Goal: Communication & Community: Answer question/provide support

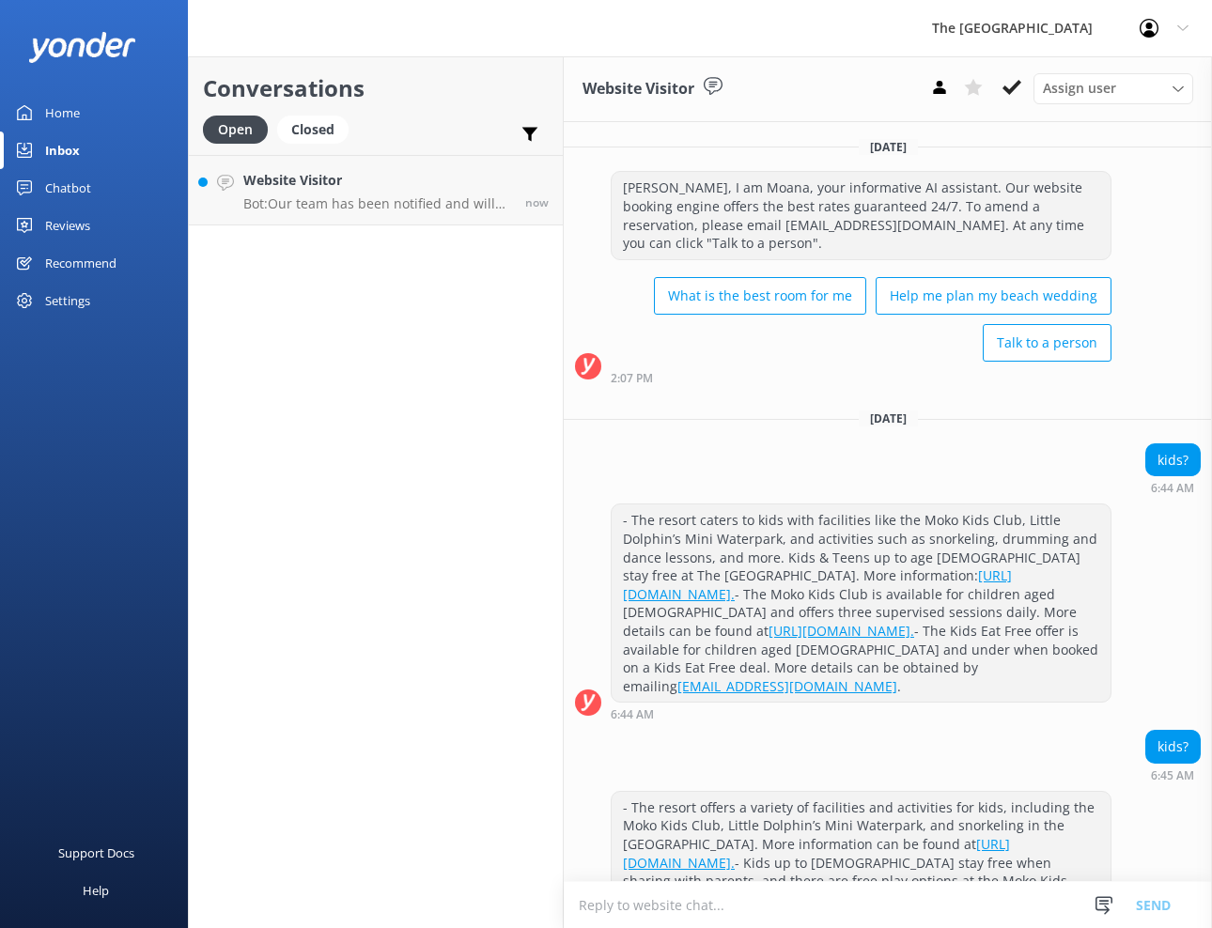
scroll to position [438, 0]
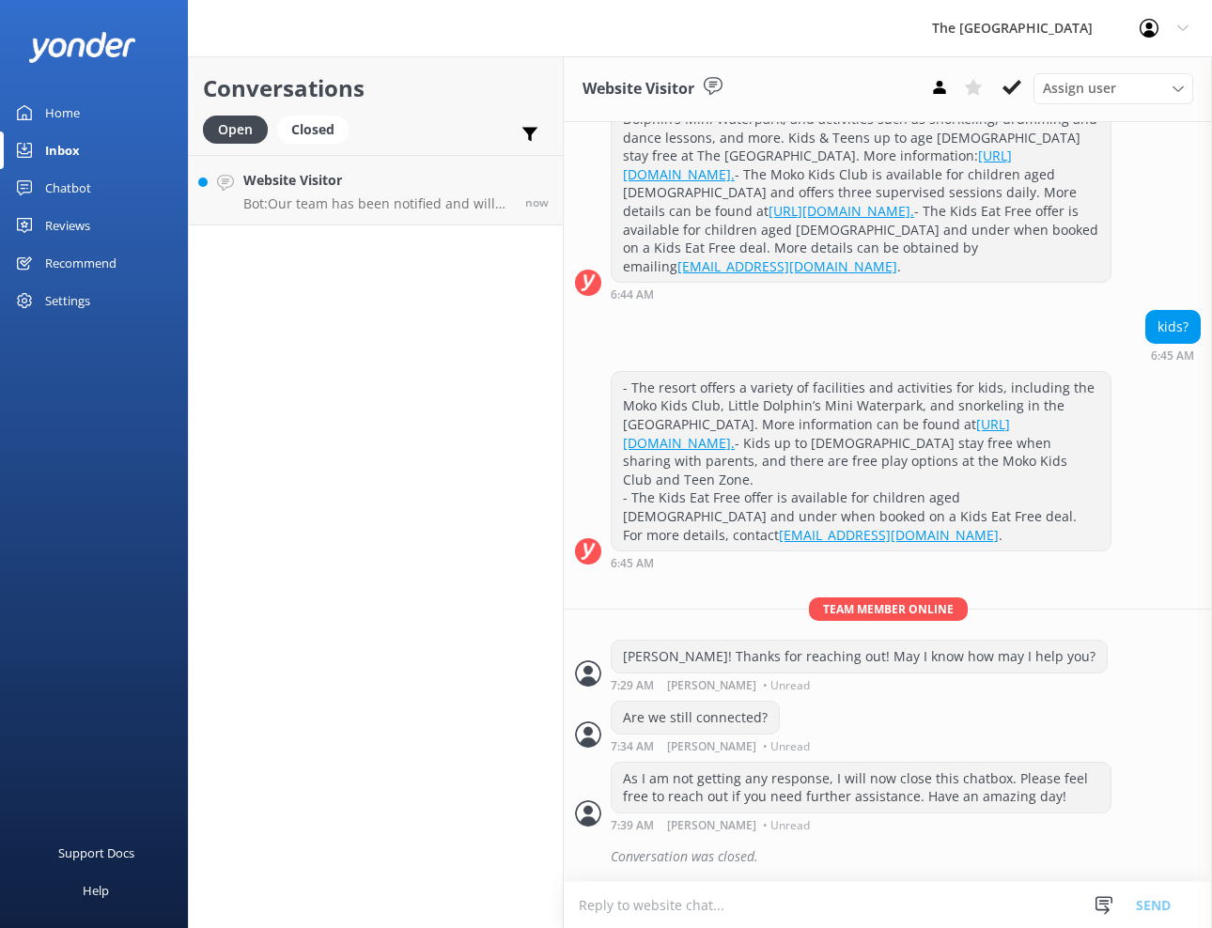
drag, startPoint x: 673, startPoint y: 903, endPoint x: 684, endPoint y: 949, distance: 47.4
click at [684, 927] on html "The [GEOGRAPHIC_DATA] Resort Profile Settings Logout Home Inbox Chatbot Content…" at bounding box center [606, 464] width 1212 height 928
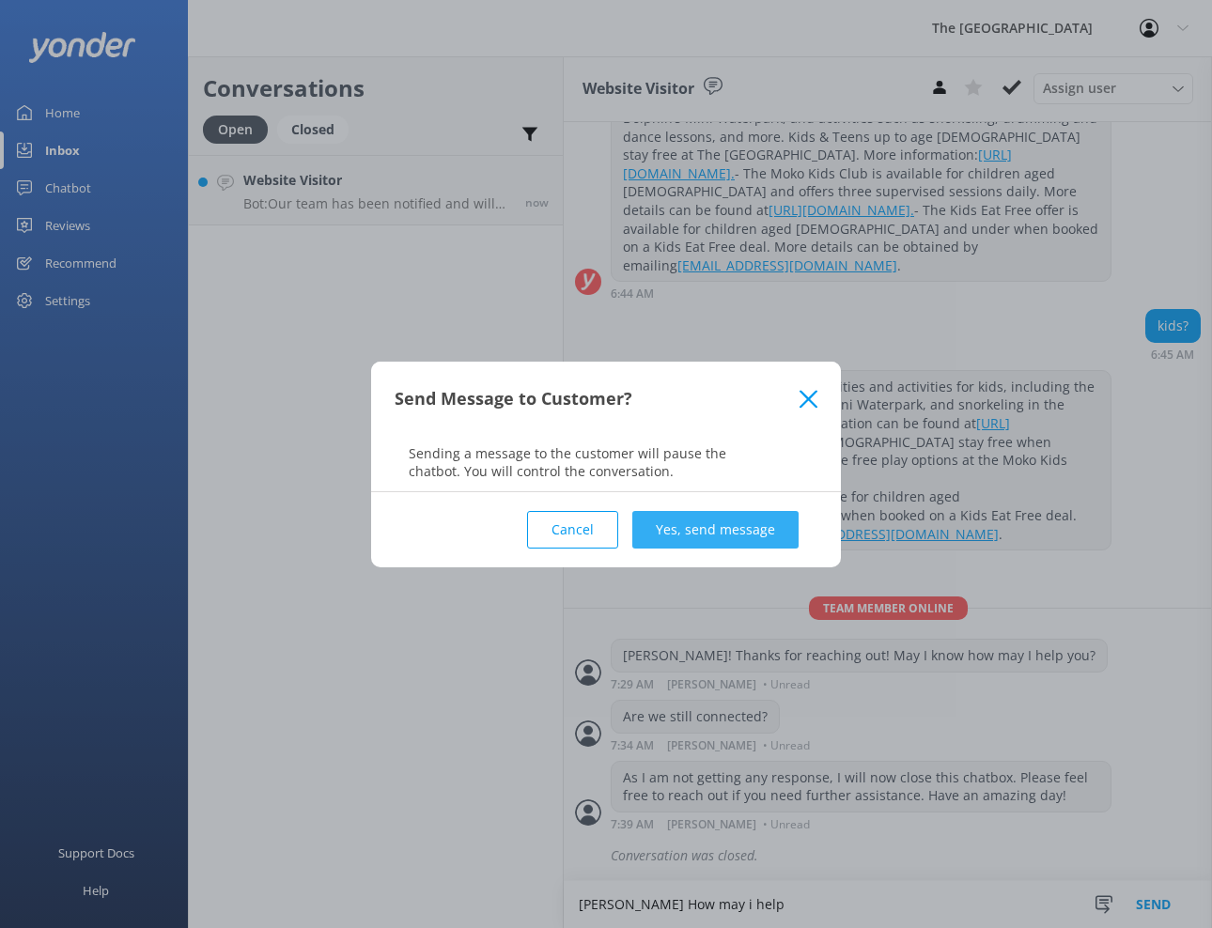
type textarea "[PERSON_NAME] How may i help"
click at [733, 527] on button "Yes, send message" at bounding box center [715, 530] width 166 height 38
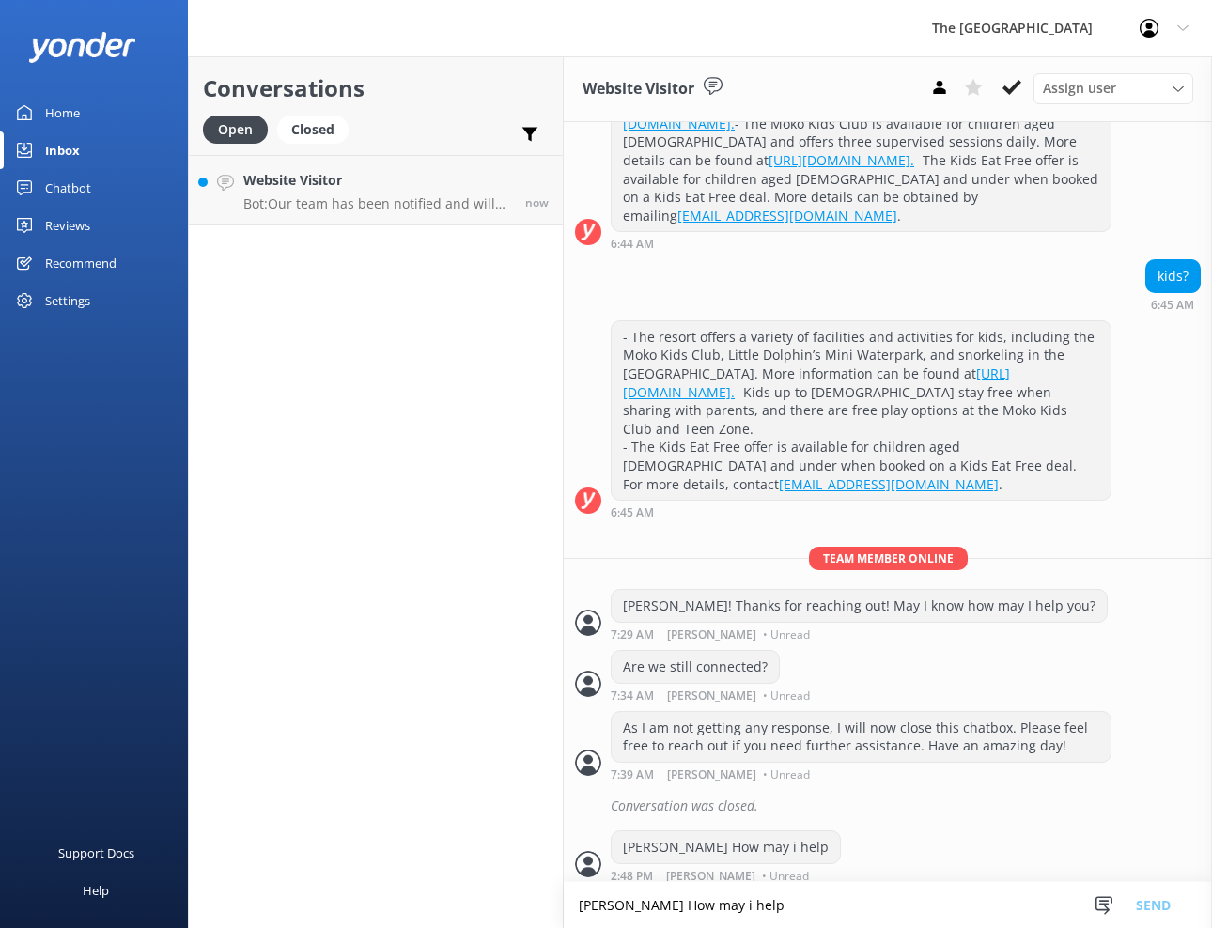
scroll to position [499, 0]
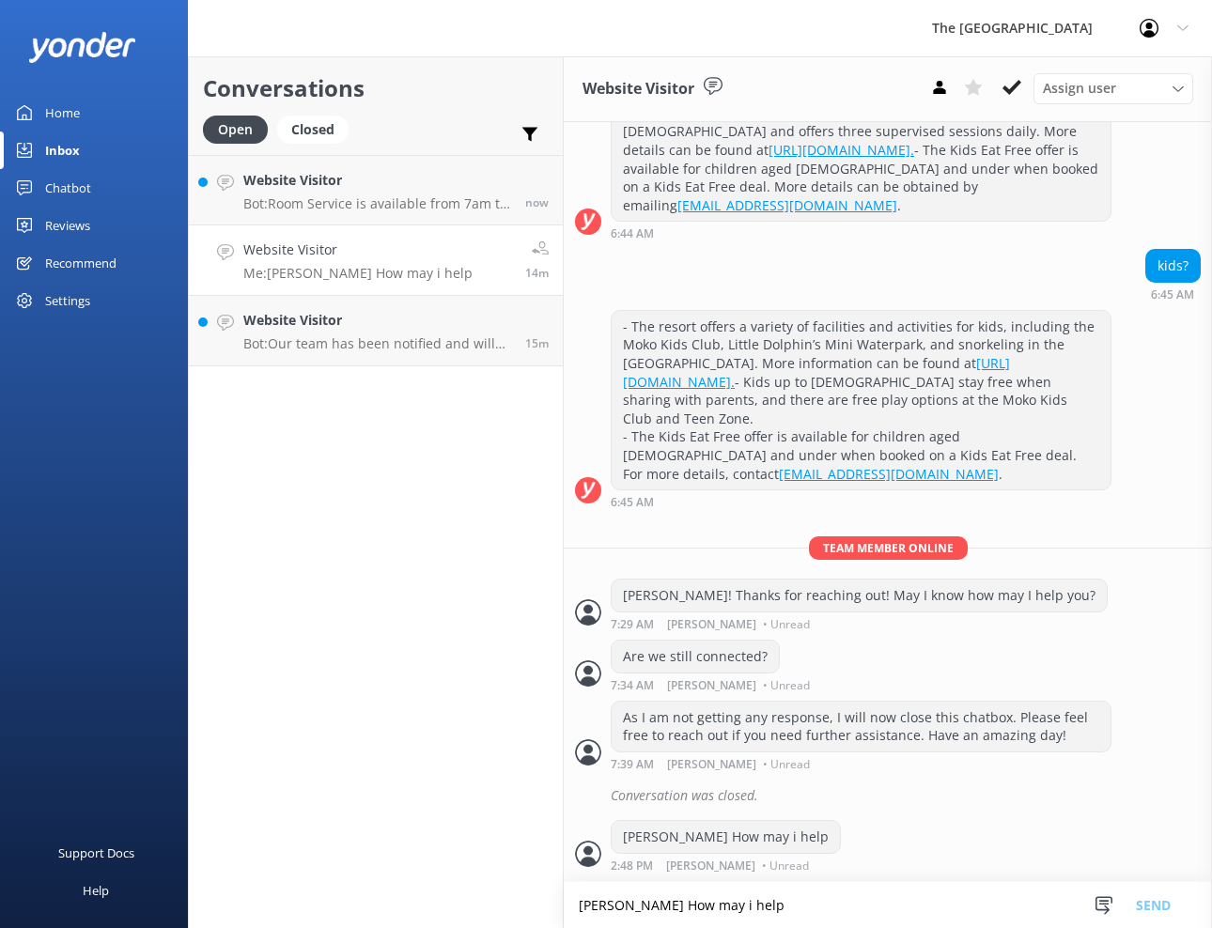
click at [311, 252] on h4 "Website Visitor" at bounding box center [357, 250] width 229 height 21
click at [332, 194] on div "Website Visitor Bot: Room Service is available from 7am to 9pm daily. If you ar…" at bounding box center [377, 190] width 268 height 40
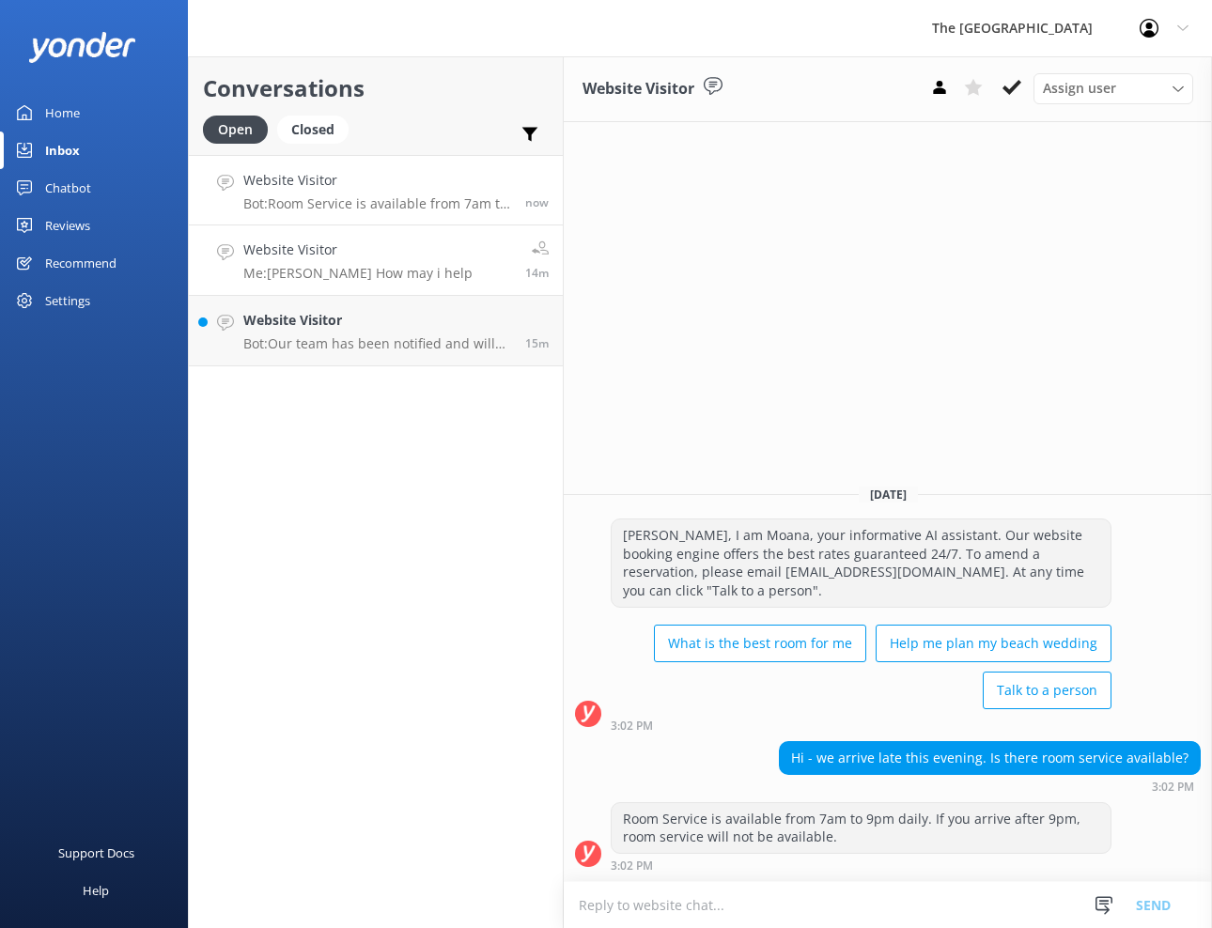
click at [307, 266] on p "Me: [PERSON_NAME] How may i help" at bounding box center [357, 273] width 229 height 17
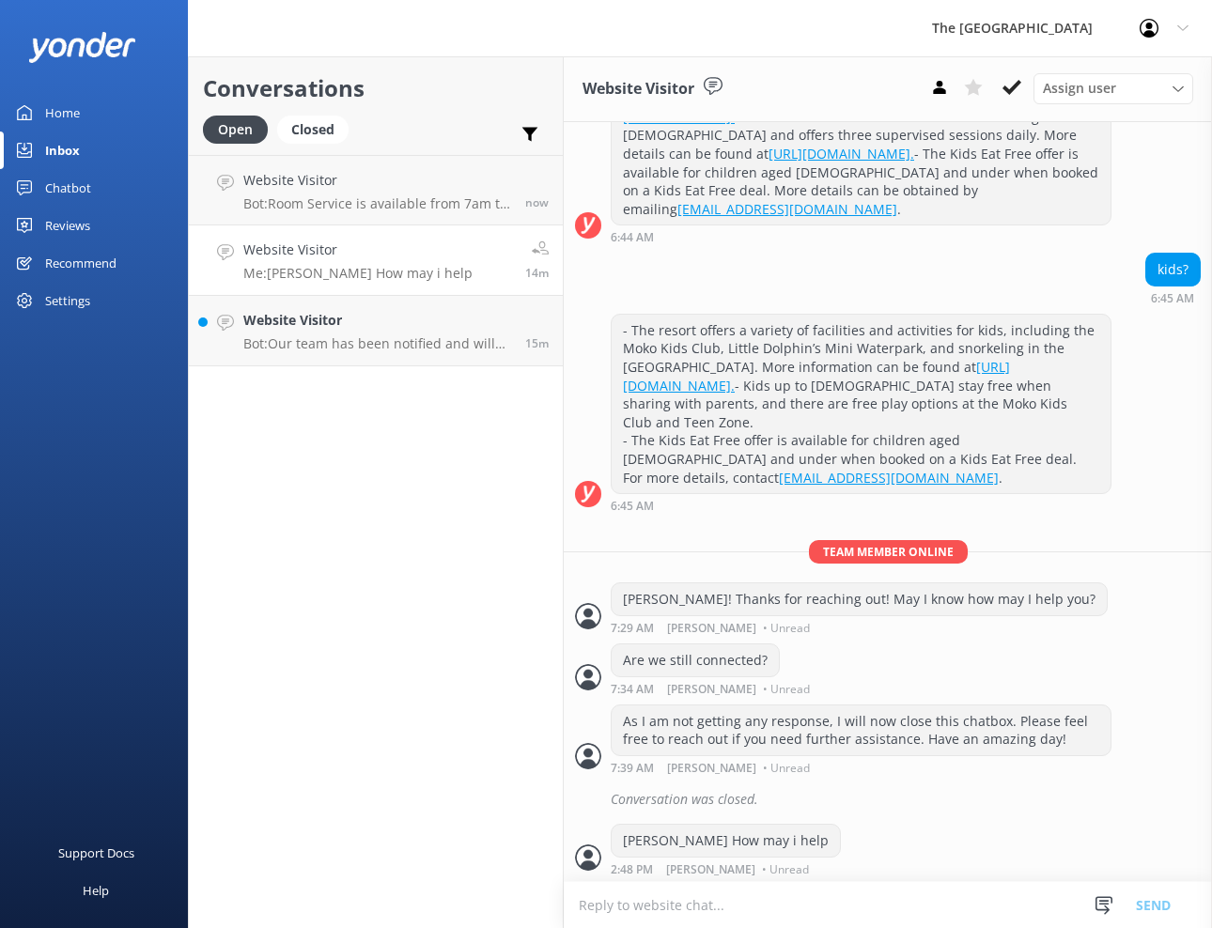
scroll to position [499, 0]
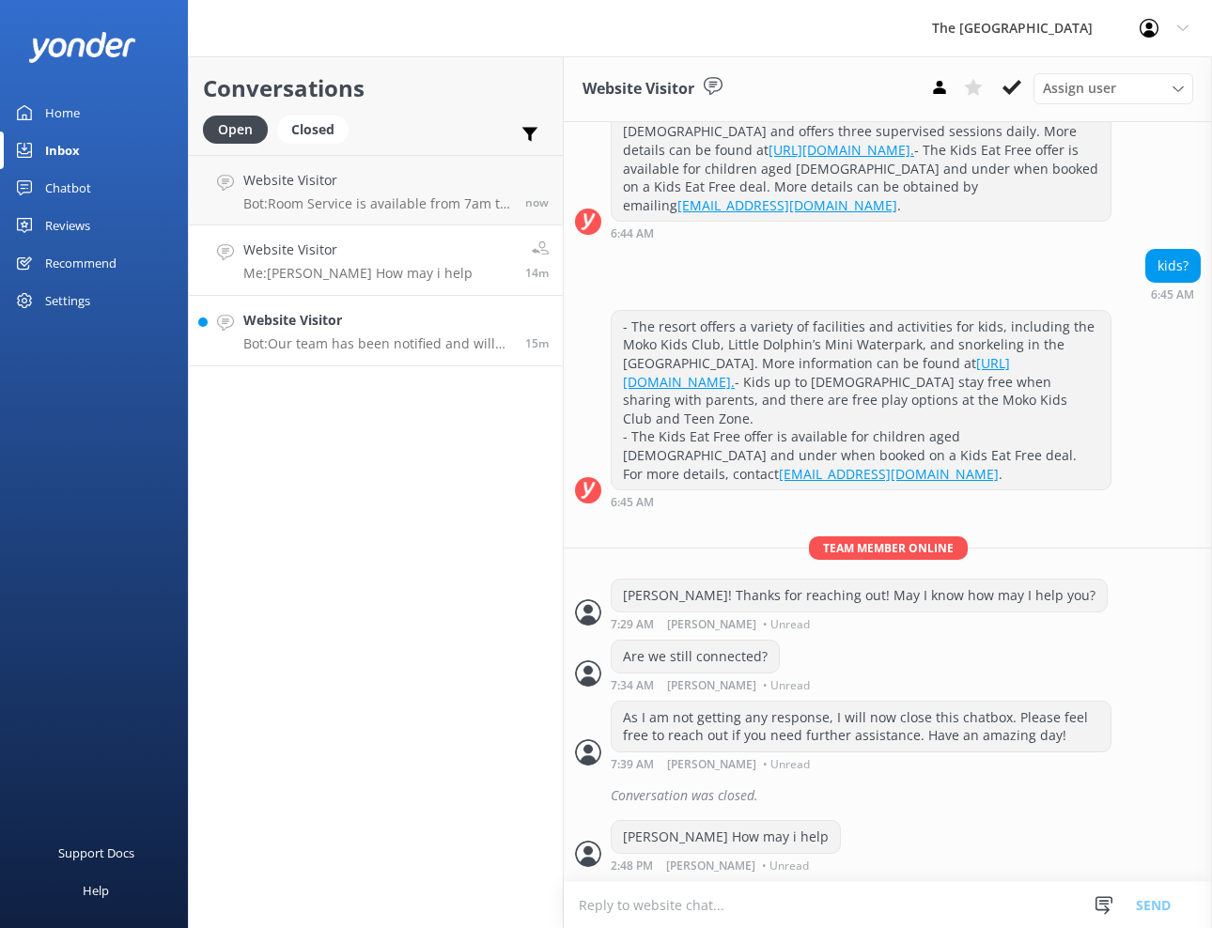
click at [296, 347] on p "Bot: Our team has been notified and will be with you as soon as possible. Alter…" at bounding box center [377, 343] width 268 height 17
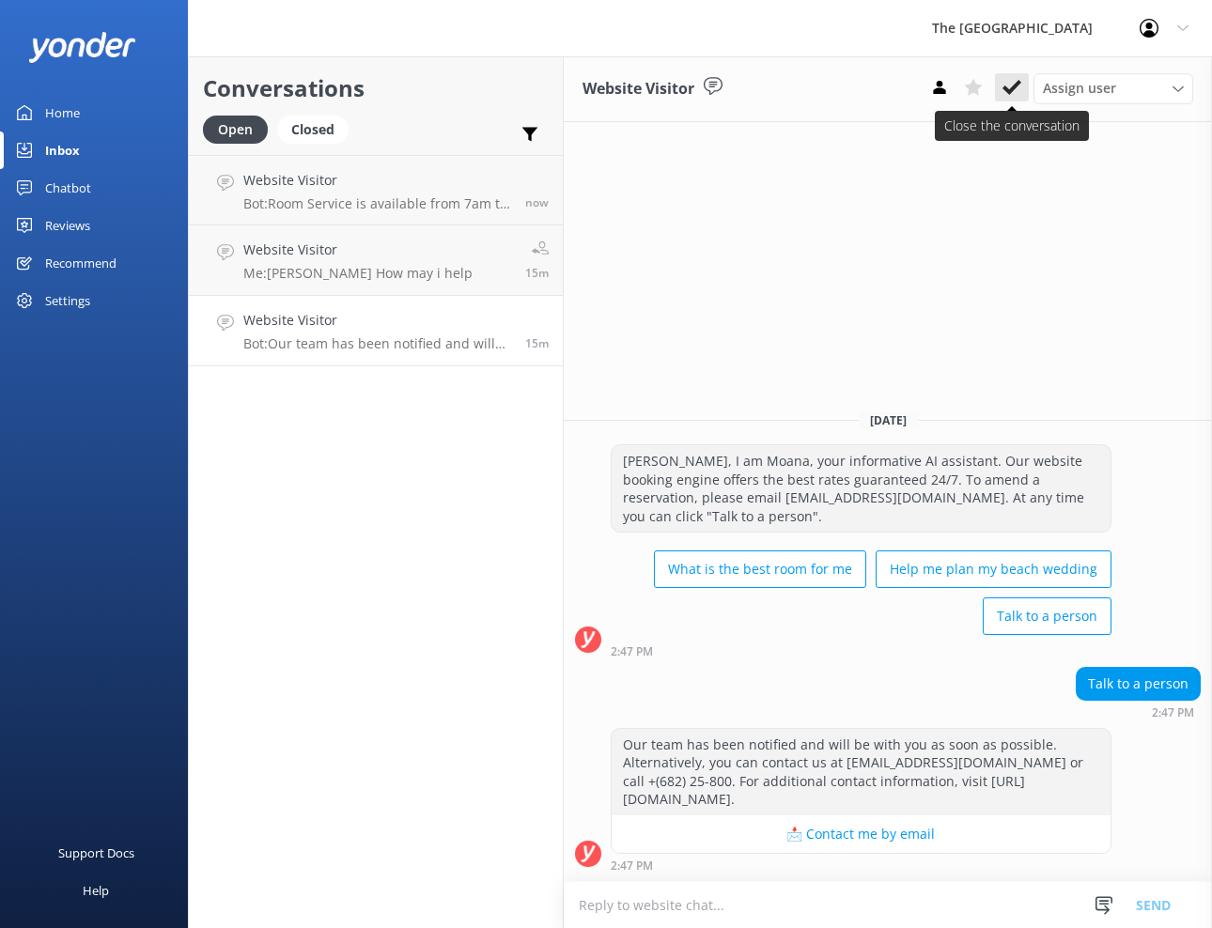
click at [1018, 89] on icon at bounding box center [1011, 87] width 19 height 19
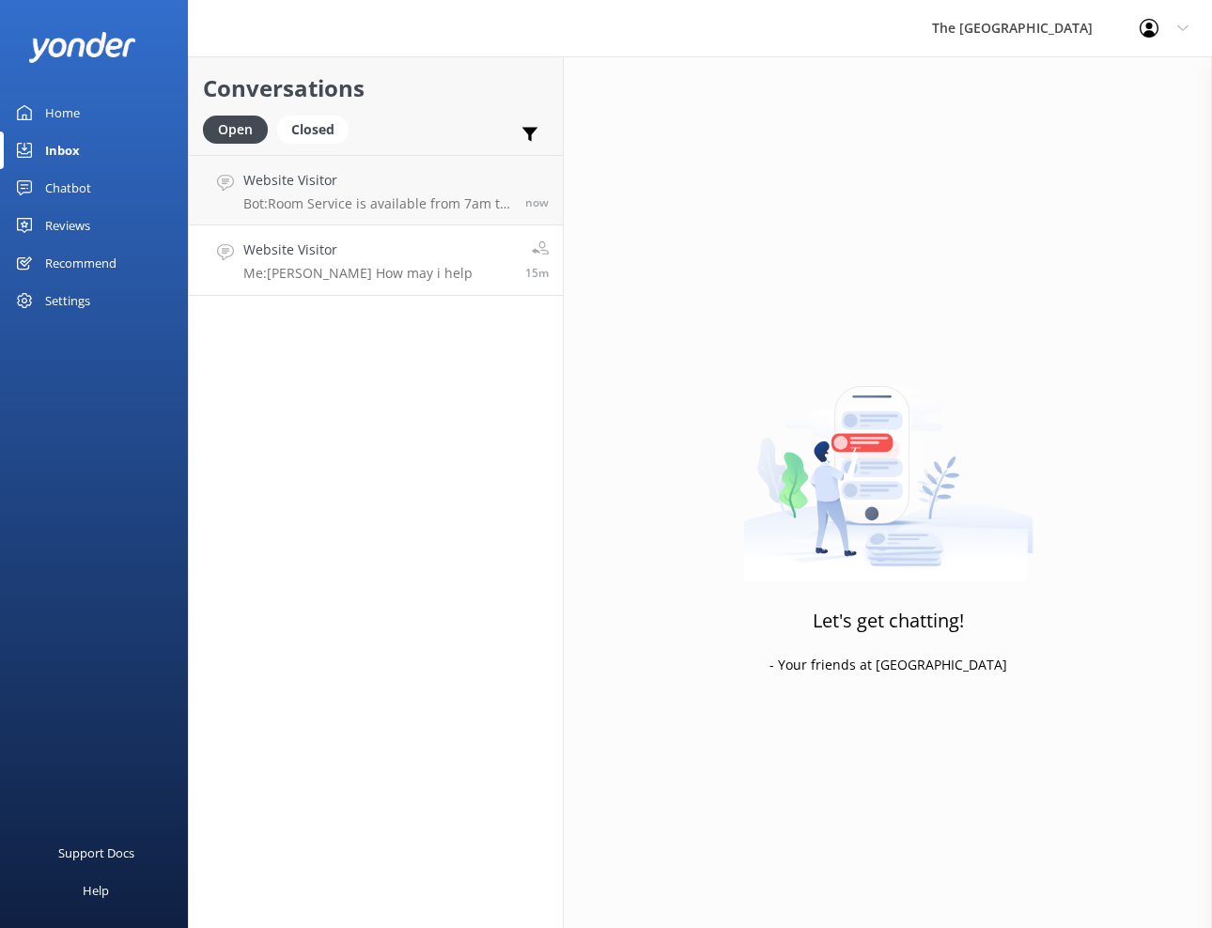
click at [360, 269] on p "Me: [PERSON_NAME] How may i help" at bounding box center [357, 273] width 229 height 17
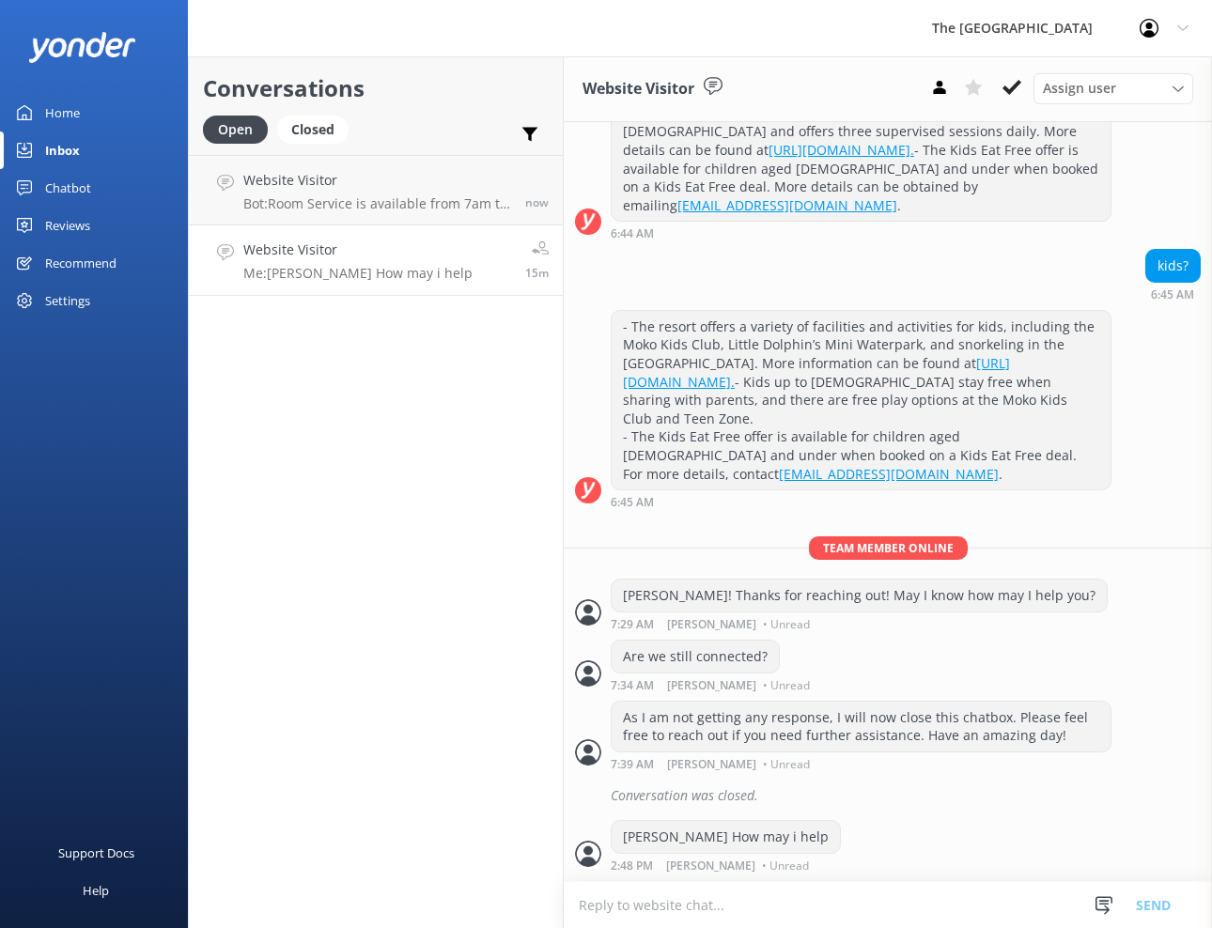
scroll to position [499, 0]
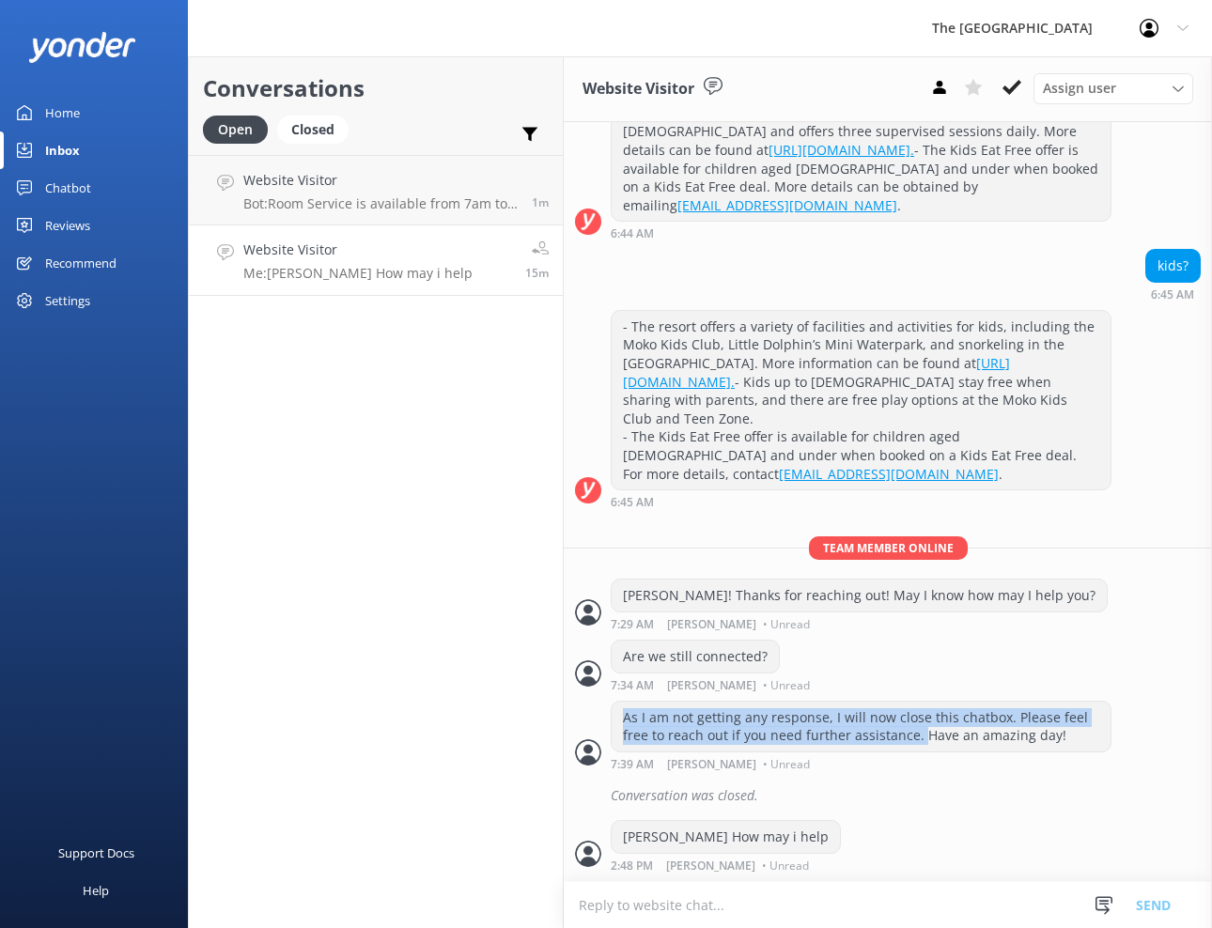
drag, startPoint x: 627, startPoint y: 711, endPoint x: 919, endPoint y: 727, distance: 292.6
click at [919, 727] on div "As I am not getting any response, I will now close this chatbox. Please feel fr…" at bounding box center [861, 727] width 499 height 50
copy div "As I am not getting any response, I will now close this chatbox. Please feel fr…"
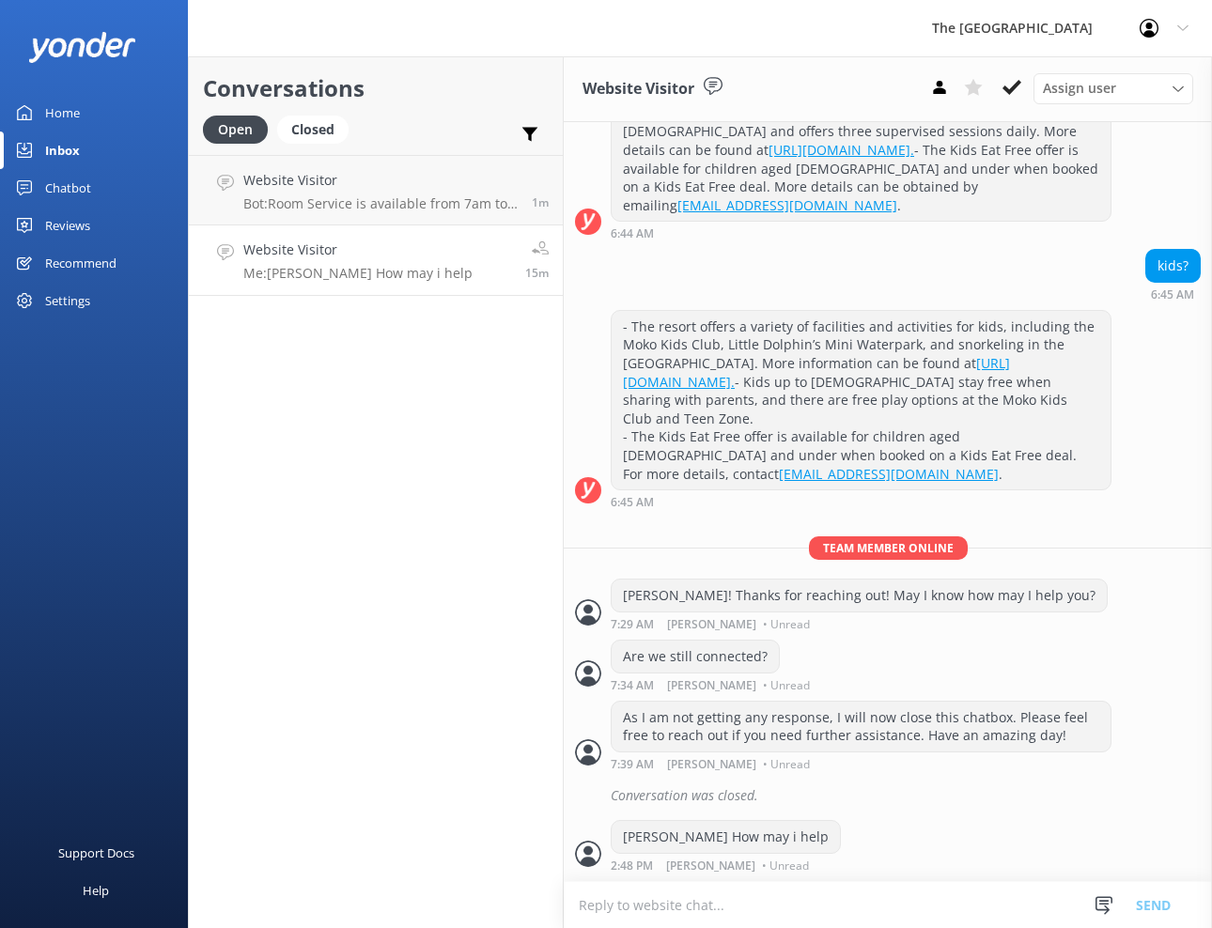
click at [607, 906] on textarea at bounding box center [888, 905] width 648 height 46
paste textarea "As I am not getting any response, I will now close this chatbox. Please feel fr…"
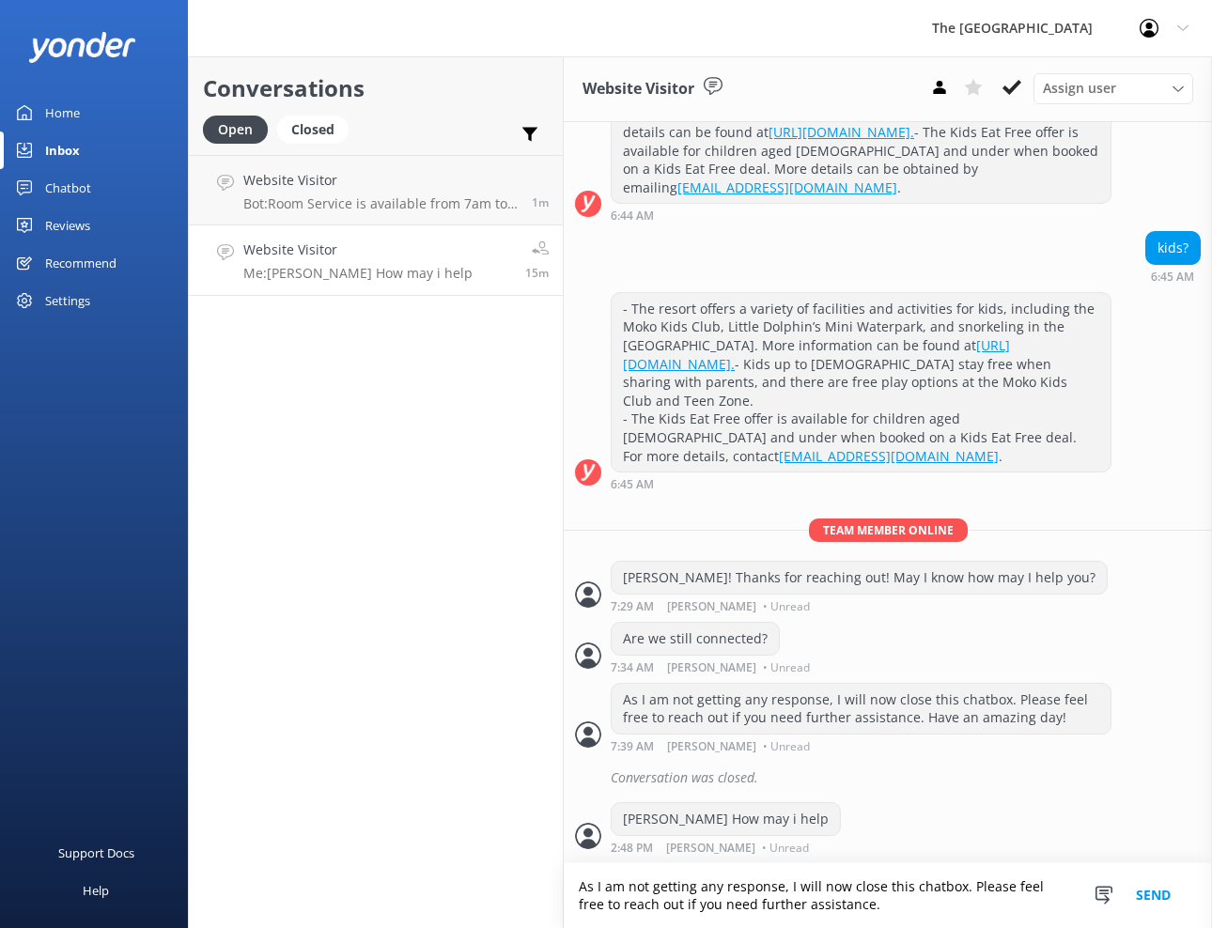
scroll to position [517, 0]
click at [650, 883] on textarea "As I am not getting any response, I will now close this chatbox. Please feel fr…" at bounding box center [888, 895] width 648 height 65
click at [714, 890] on textarea "As there is getting any response, I will now close this chatbox. Please feel fr…" at bounding box center [888, 895] width 648 height 65
type textarea "As there is no response, I will now close this chatbox. Please feel free to rea…"
click at [1150, 897] on button "Send" at bounding box center [1153, 895] width 70 height 65
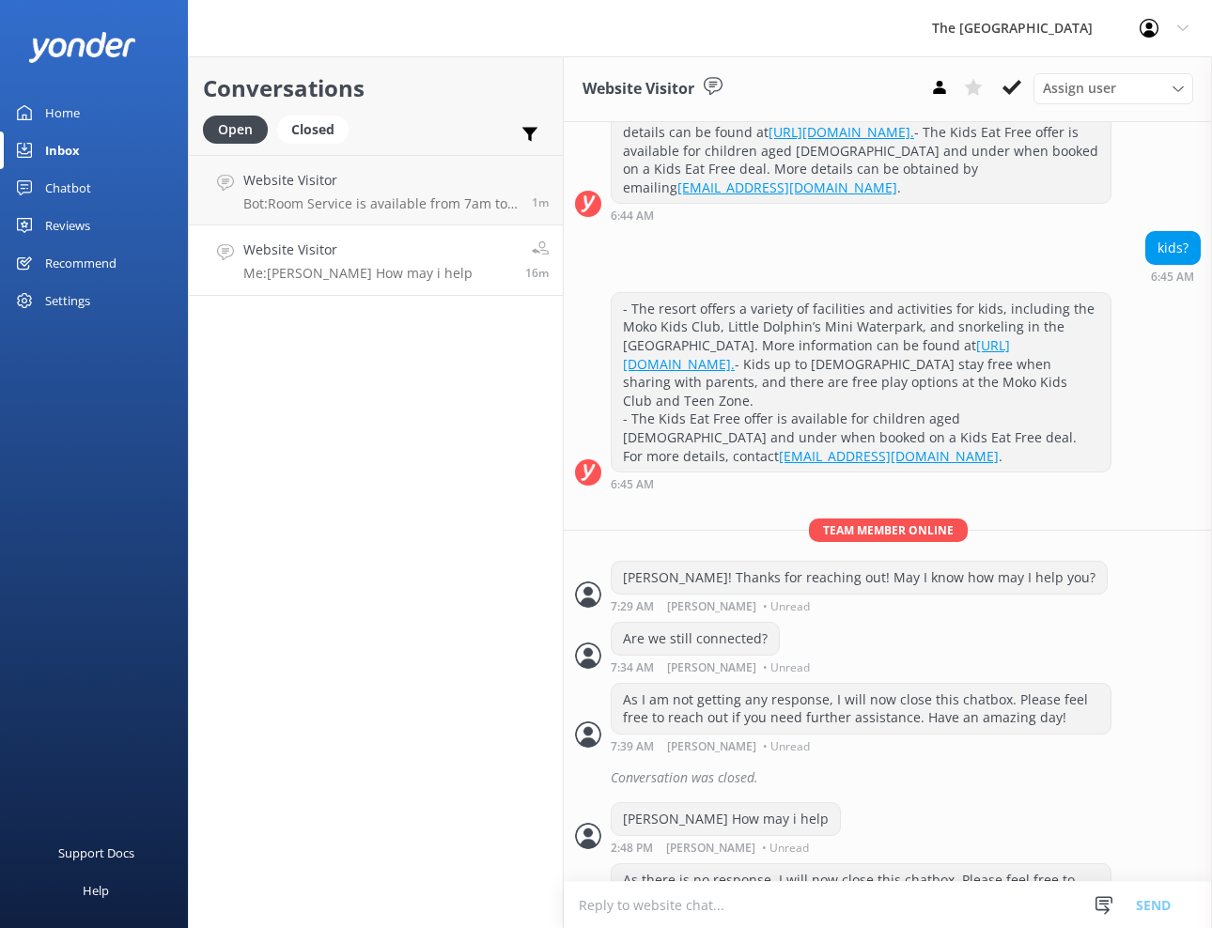
scroll to position [578, 0]
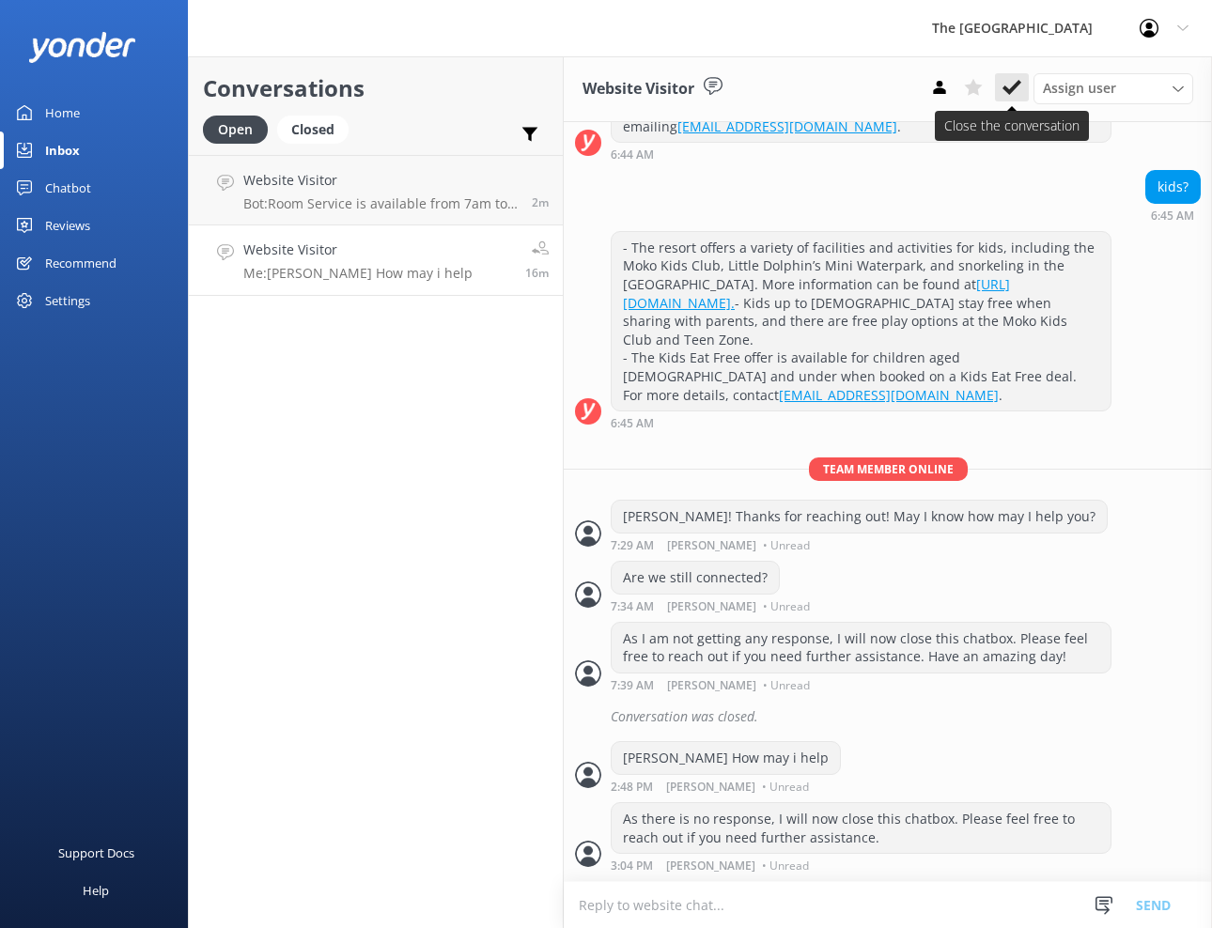
click at [1008, 92] on use at bounding box center [1011, 87] width 19 height 15
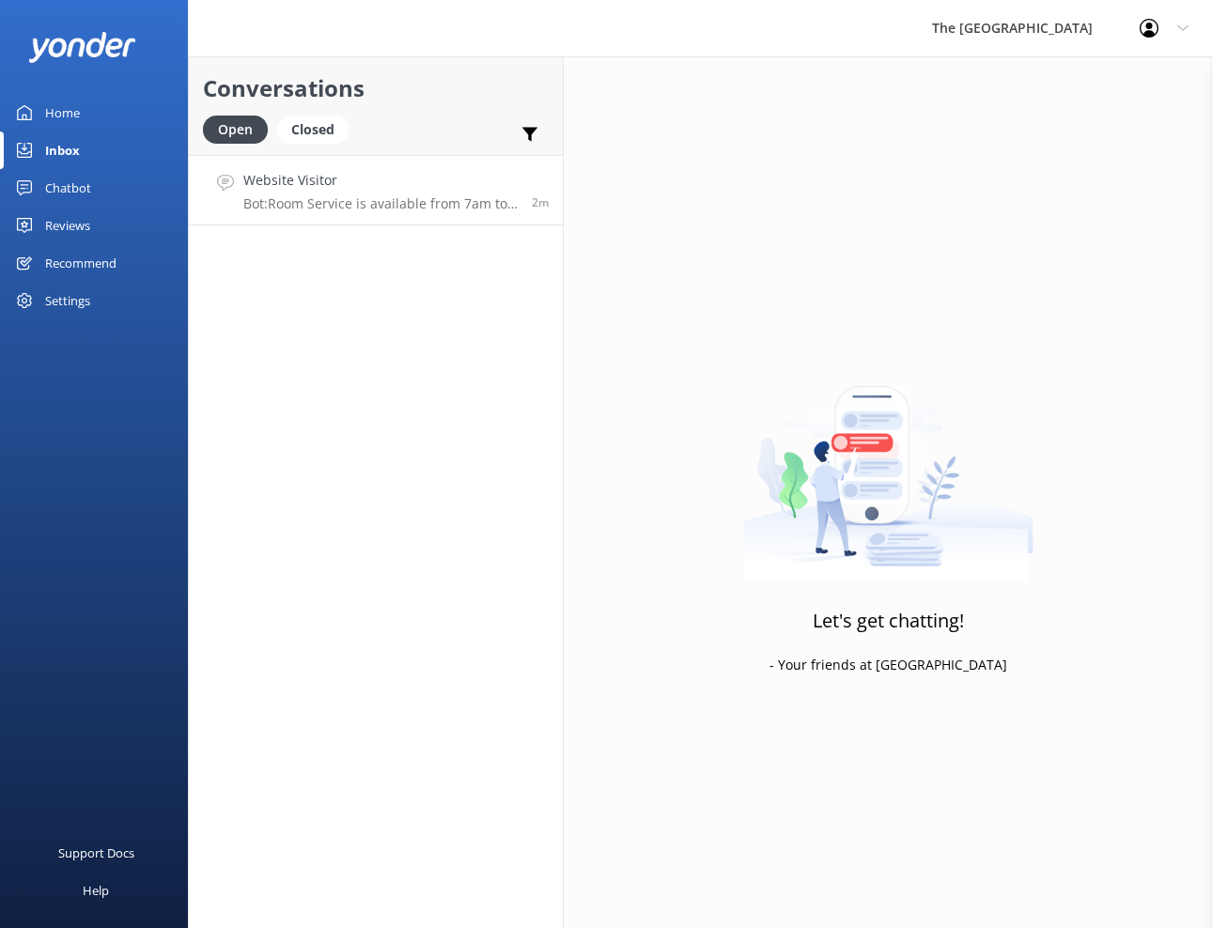
click at [322, 207] on p "Bot: Room Service is available from 7am to 9pm daily. If you arrive after 9pm, …" at bounding box center [380, 203] width 274 height 17
